Goal: Information Seeking & Learning: Learn about a topic

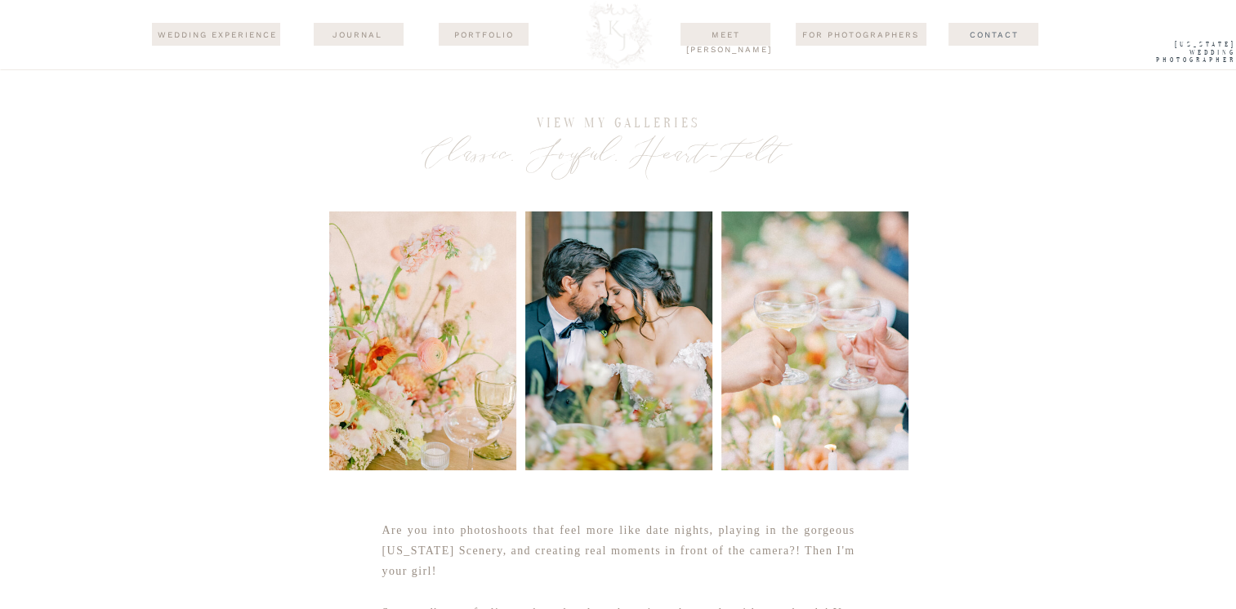
click at [620, 32] on div at bounding box center [618, 35] width 79 height 70
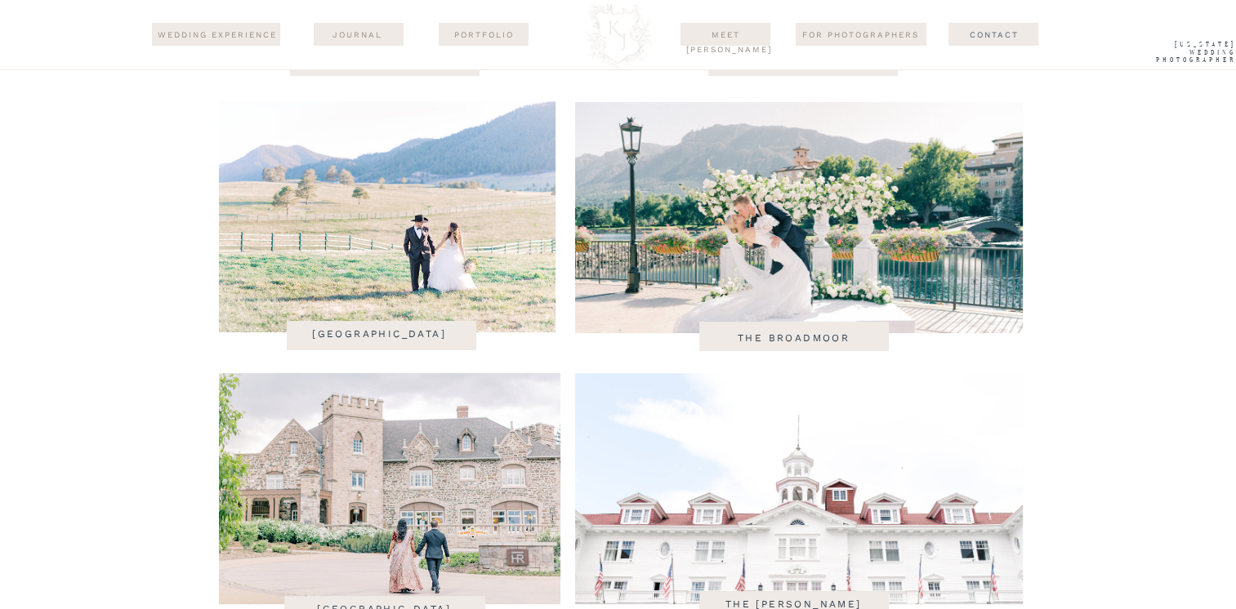
scroll to position [6208, 0]
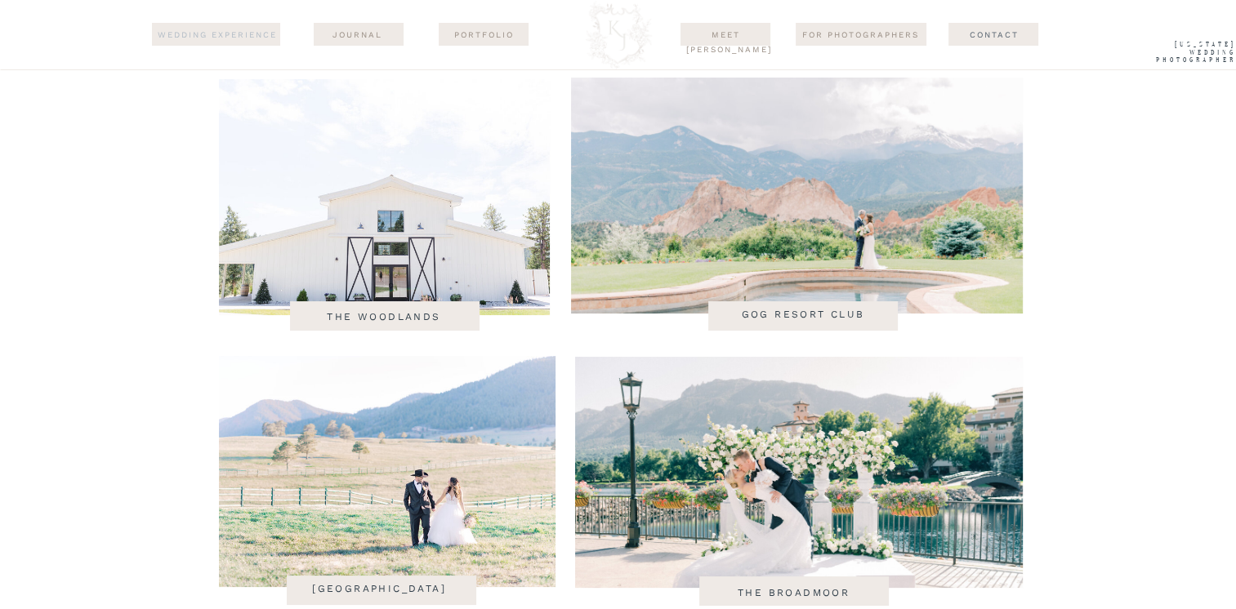
click at [234, 36] on nav "wedding experience" at bounding box center [217, 35] width 123 height 15
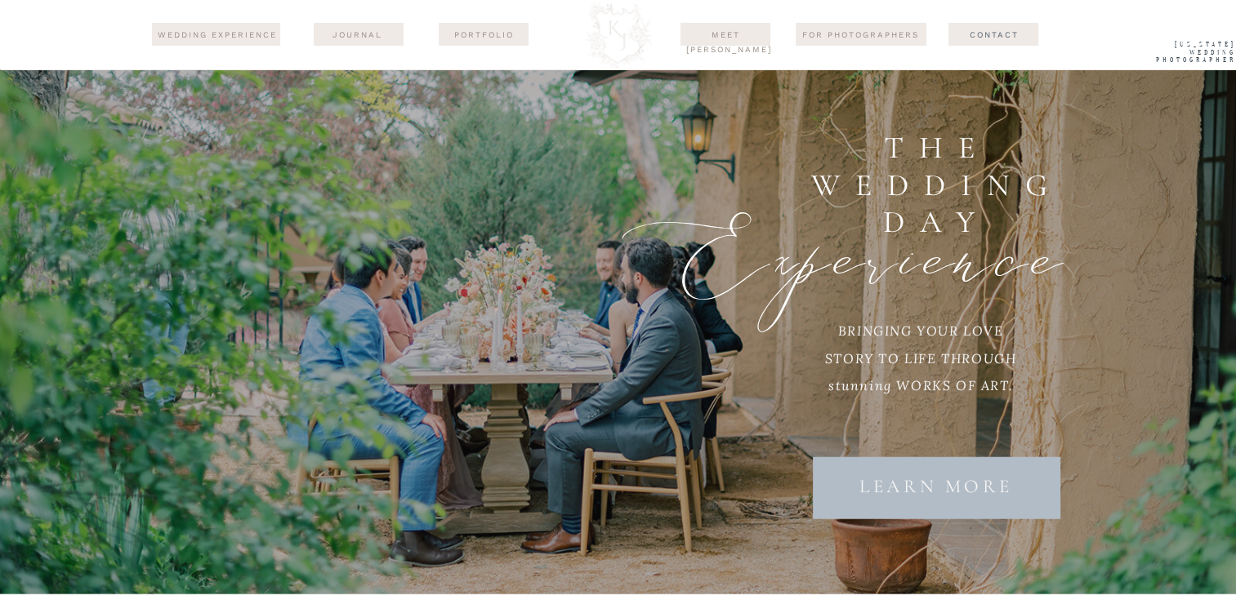
scroll to position [3921, 0]
